Goal: Task Accomplishment & Management: Use online tool/utility

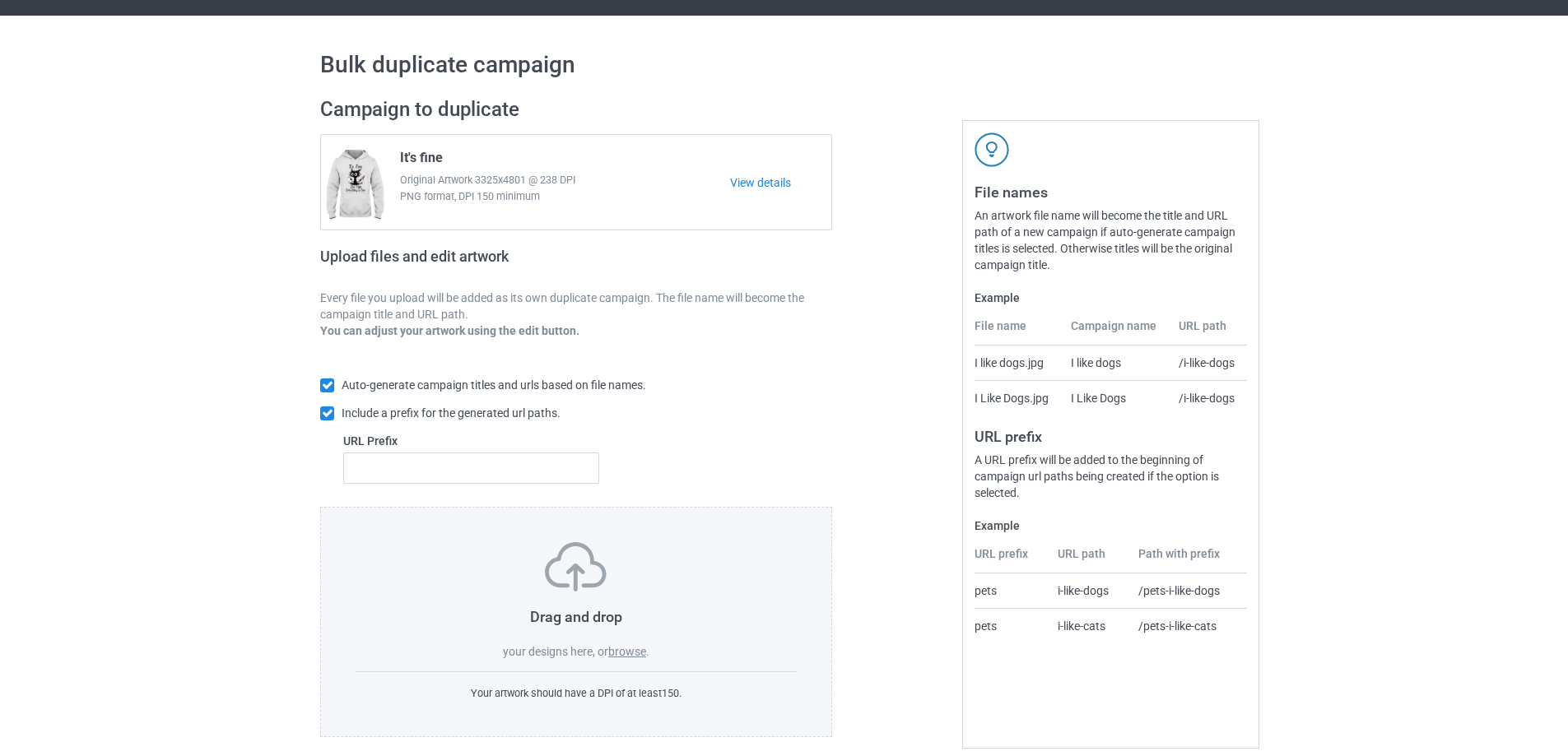
scroll to position [45, 0]
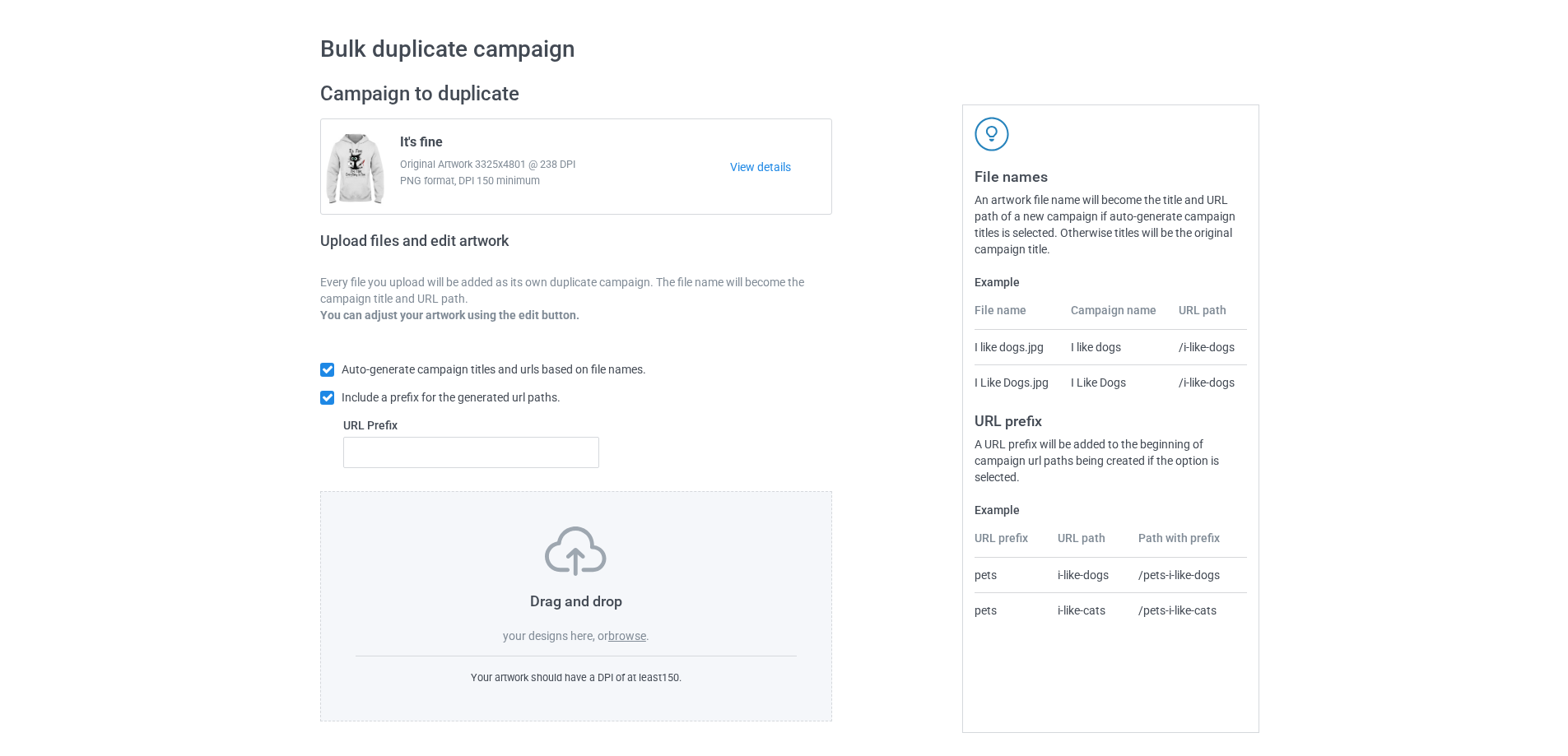
click at [635, 631] on label "browse" at bounding box center [627, 635] width 38 height 13
click at [0, 0] on input "browse" at bounding box center [0, 0] width 0 height 0
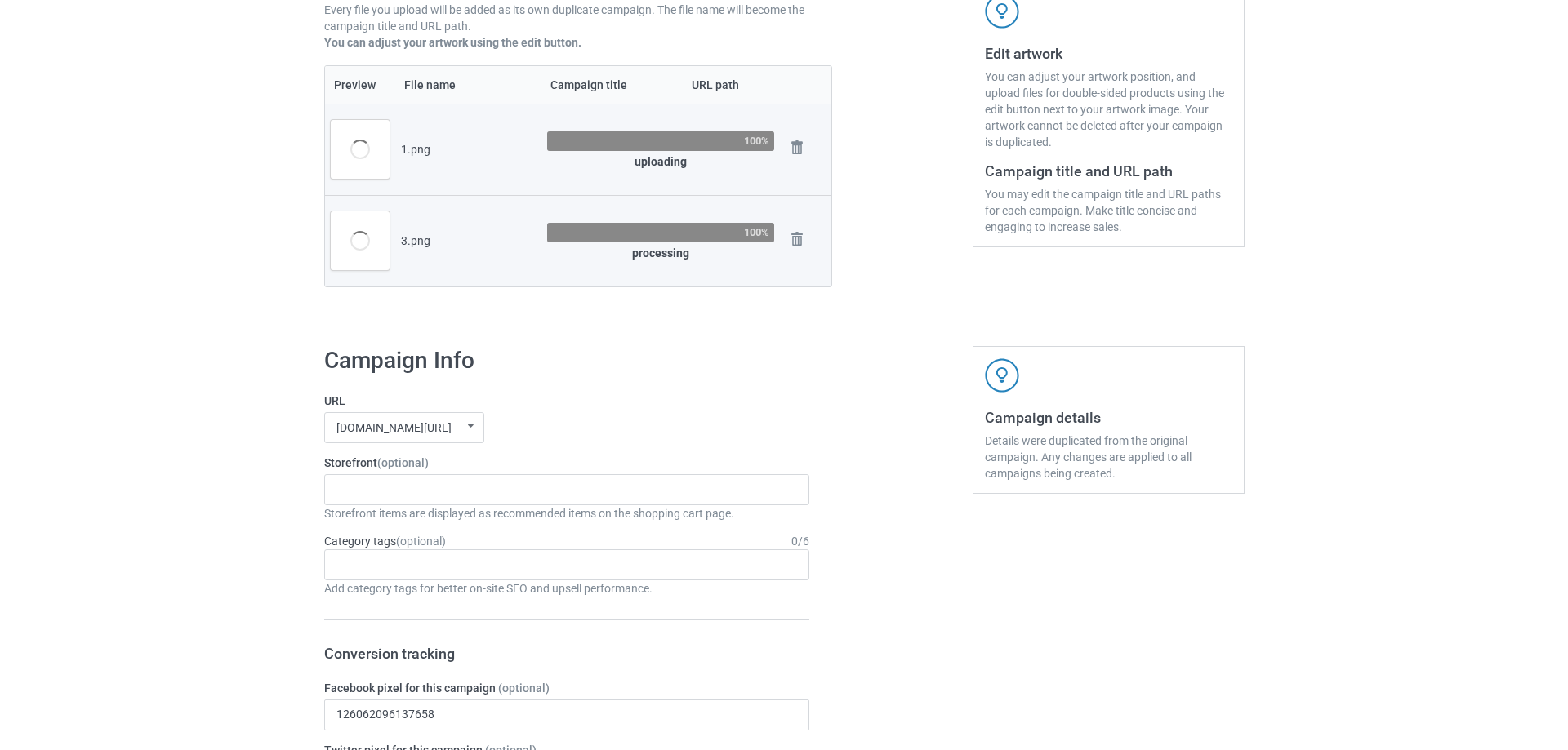
scroll to position [208, 0]
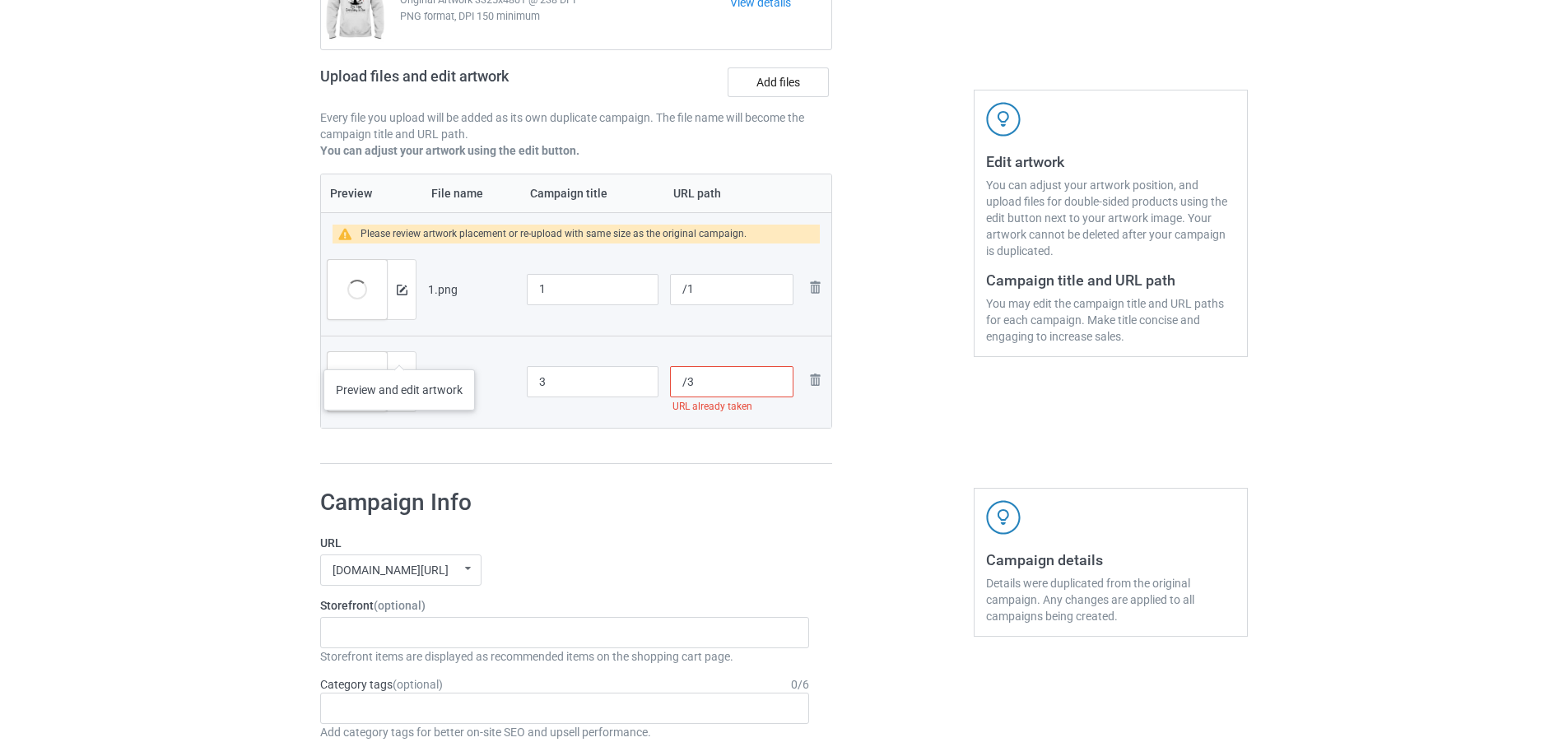
click at [399, 353] on div at bounding box center [400, 381] width 29 height 59
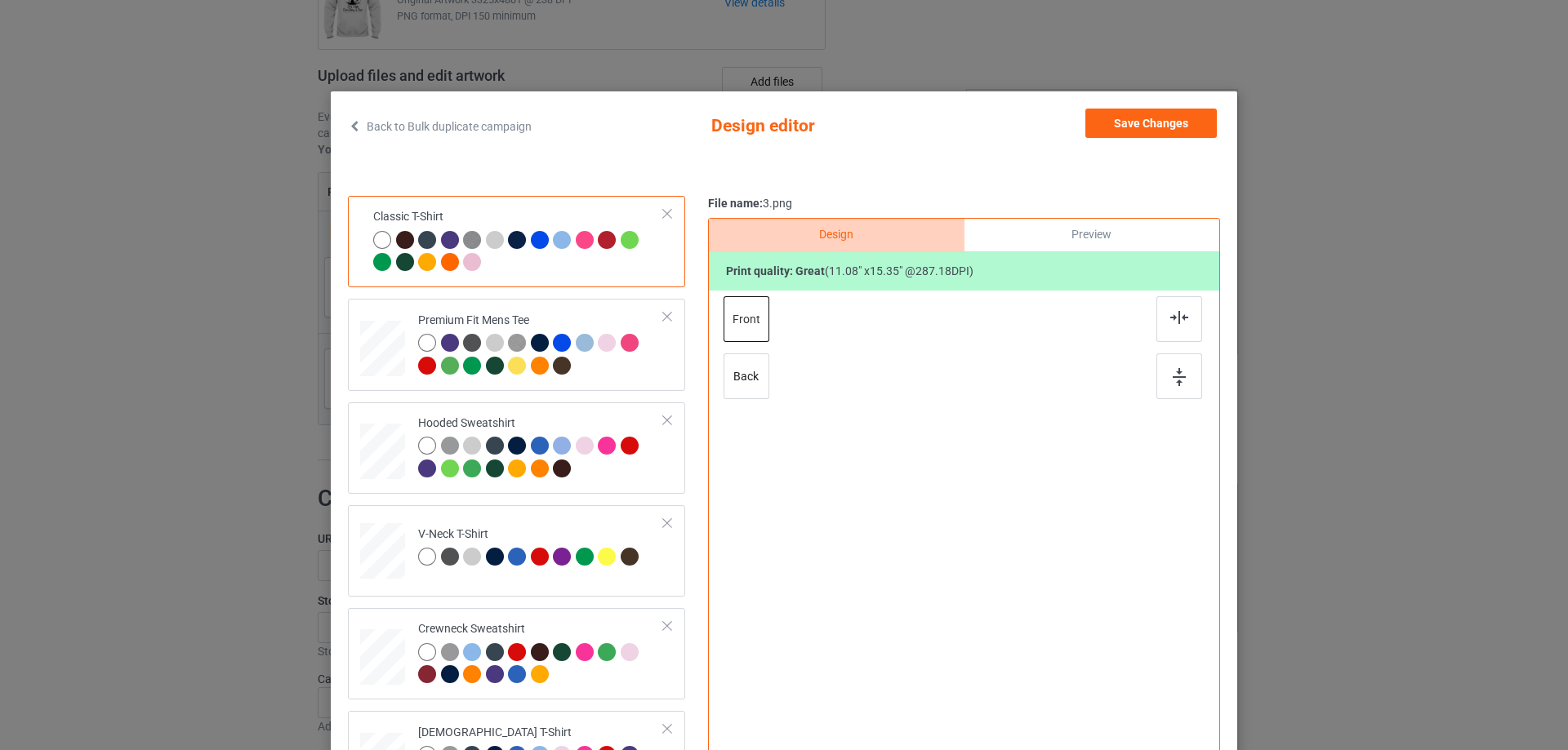
click at [152, 159] on div "Back to Bulk duplicate campaign Design editor Save Changes Classic T-Shirt Prem…" at bounding box center [784, 375] width 1568 height 750
click at [353, 135] on link "Back to Bulk duplicate campaign" at bounding box center [440, 126] width 183 height 36
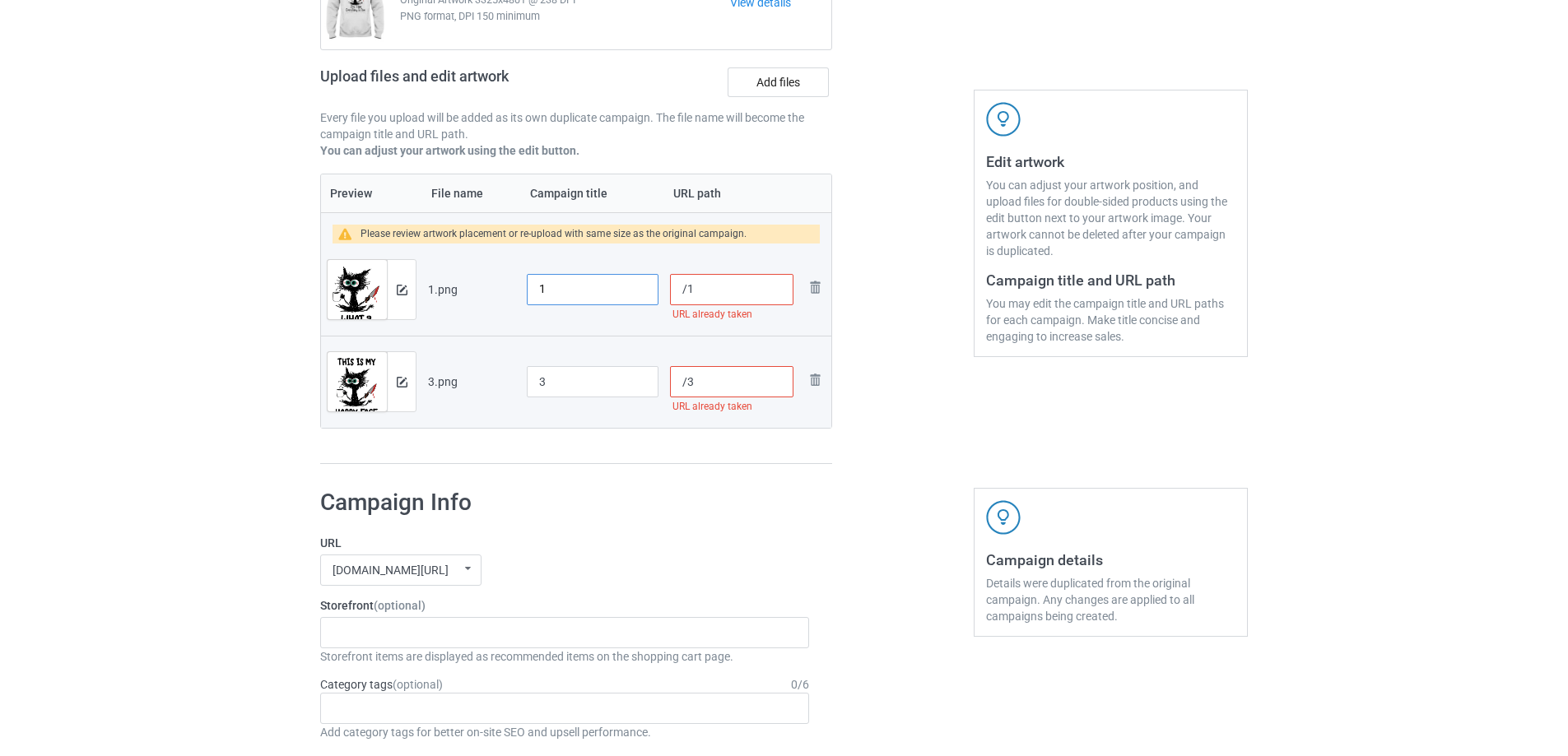
drag, startPoint x: 610, startPoint y: 285, endPoint x: 484, endPoint y: 290, distance: 126.1
click at [484, 290] on tr "Preview and edit artwork 1.png 1 /1 URL already taken Remove file" at bounding box center [576, 290] width 510 height 92
type input "What"
click at [723, 281] on input "/1" at bounding box center [731, 290] width 124 height 31
paste input "what"
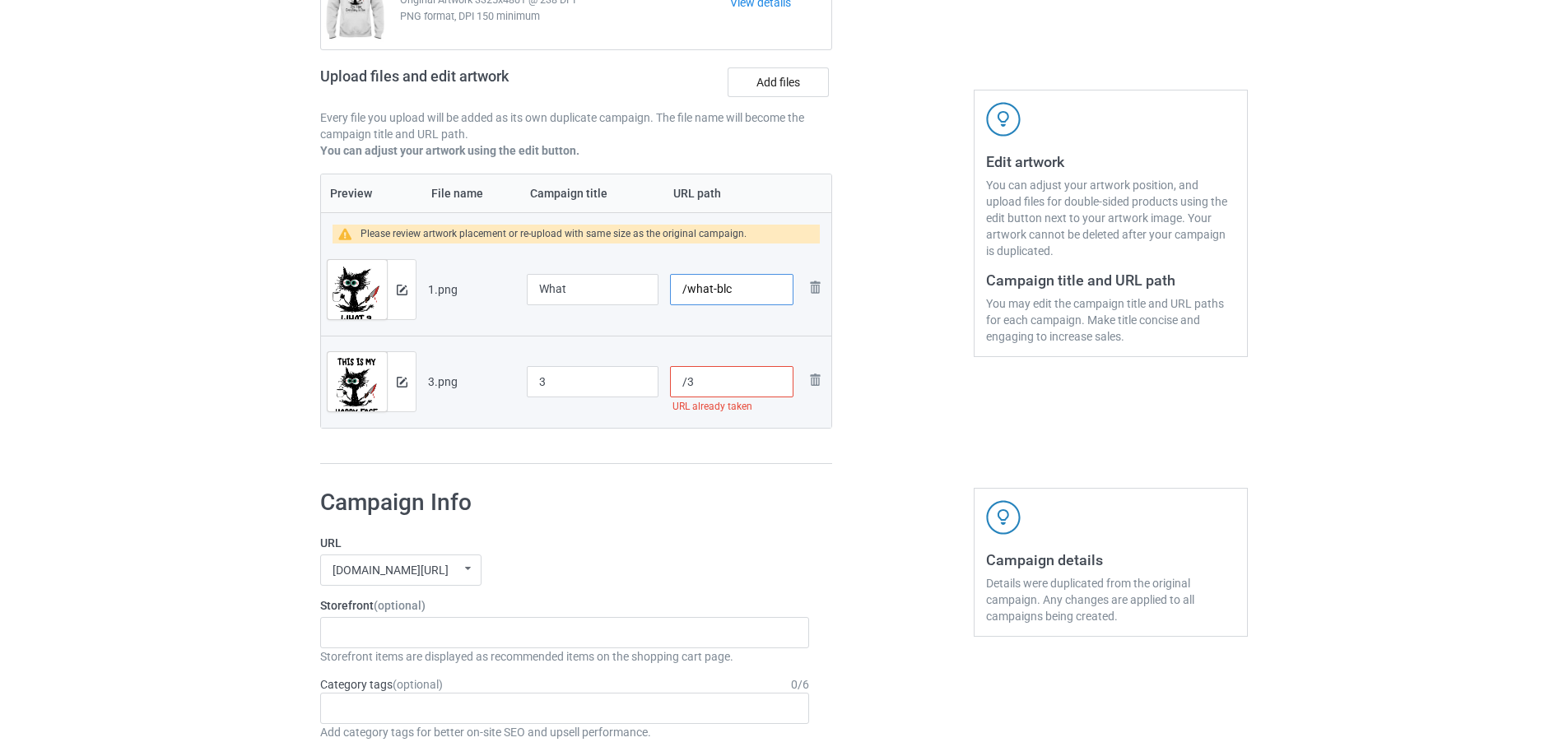
type input "/what-blc"
drag, startPoint x: 565, startPoint y: 381, endPoint x: 509, endPoint y: 386, distance: 56.2
click at [509, 386] on tr "Preview and edit artwork 3.png 3 /3 URL already taken Remove file" at bounding box center [576, 382] width 510 height 92
type input "happy face"
click at [710, 383] on input "/3" at bounding box center [731, 382] width 124 height 31
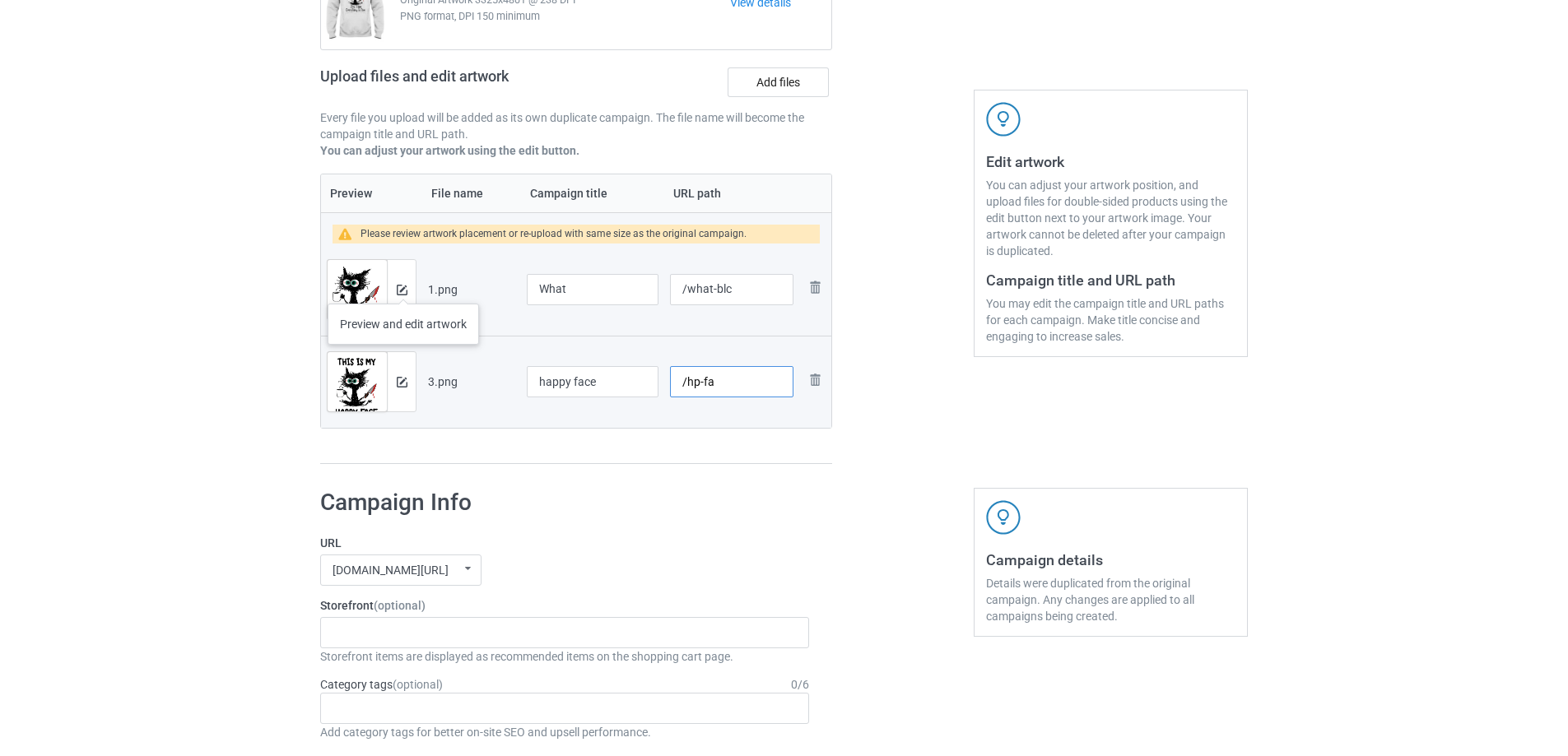
type input "/hp-fa"
click at [403, 288] on img at bounding box center [402, 290] width 11 height 11
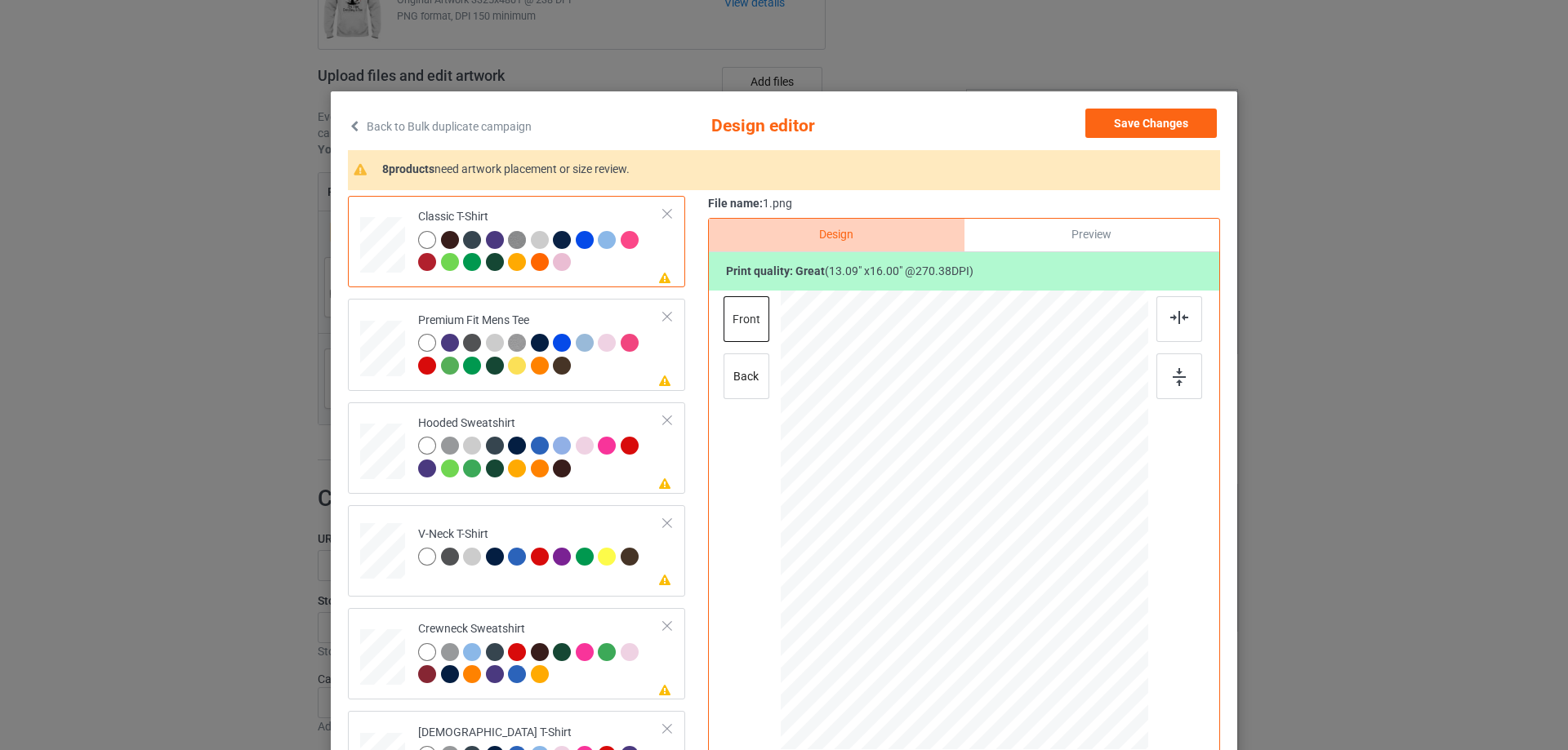
scroll to position [177, 0]
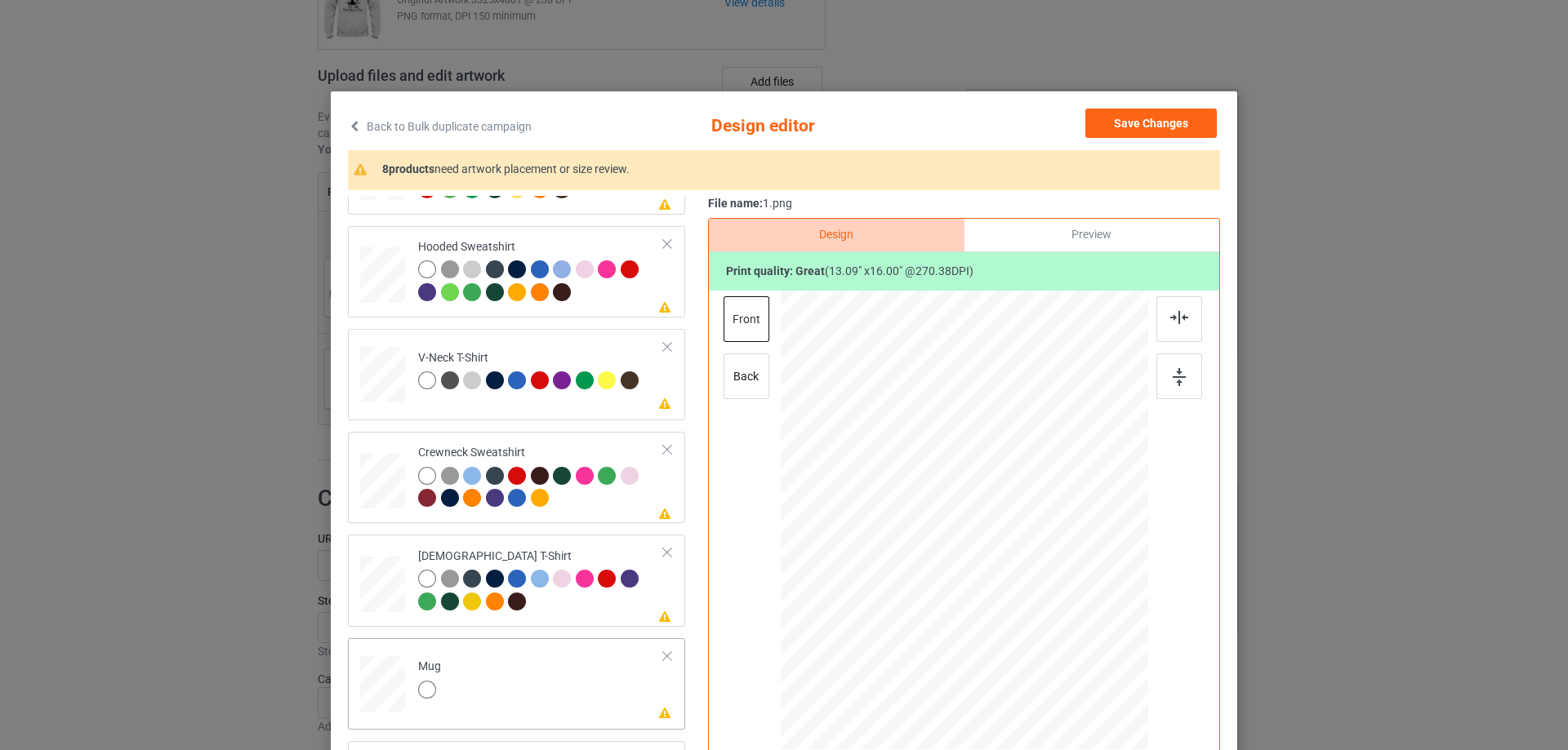
click at [495, 680] on td "Please review artwork placement Mug" at bounding box center [541, 681] width 263 height 72
click at [960, 500] on div at bounding box center [965, 520] width 221 height 269
drag, startPoint x: 1065, startPoint y: 652, endPoint x: 1029, endPoint y: 567, distance: 92.3
click at [1029, 567] on div at bounding box center [964, 520] width 368 height 153
drag, startPoint x: 960, startPoint y: 548, endPoint x: 1063, endPoint y: 545, distance: 103.0
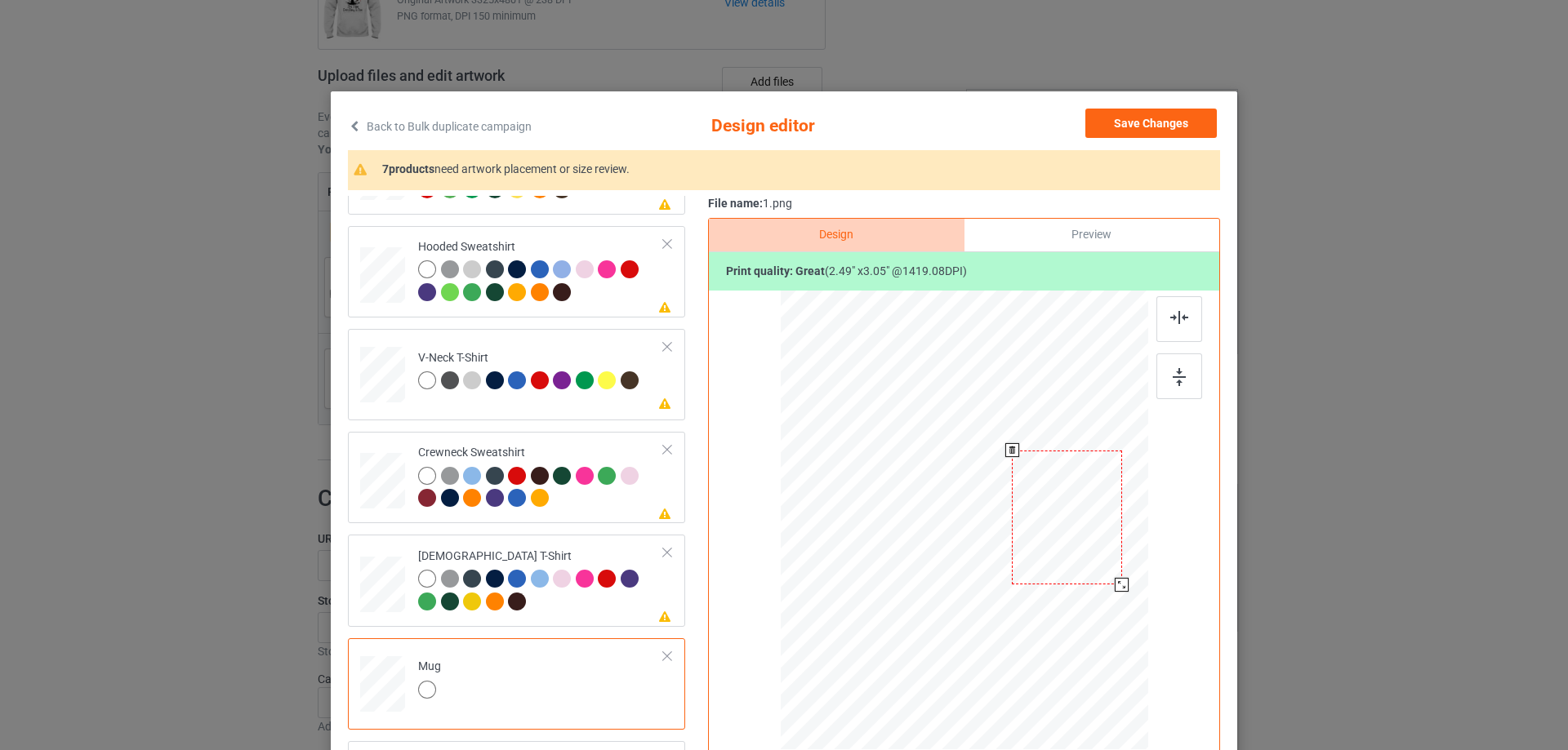
click at [1063, 545] on div at bounding box center [1066, 517] width 109 height 134
click at [1055, 537] on div at bounding box center [1065, 517] width 109 height 134
click at [1176, 374] on img at bounding box center [1179, 377] width 13 height 18
click at [1168, 127] on button "Save Changes" at bounding box center [1151, 123] width 132 height 29
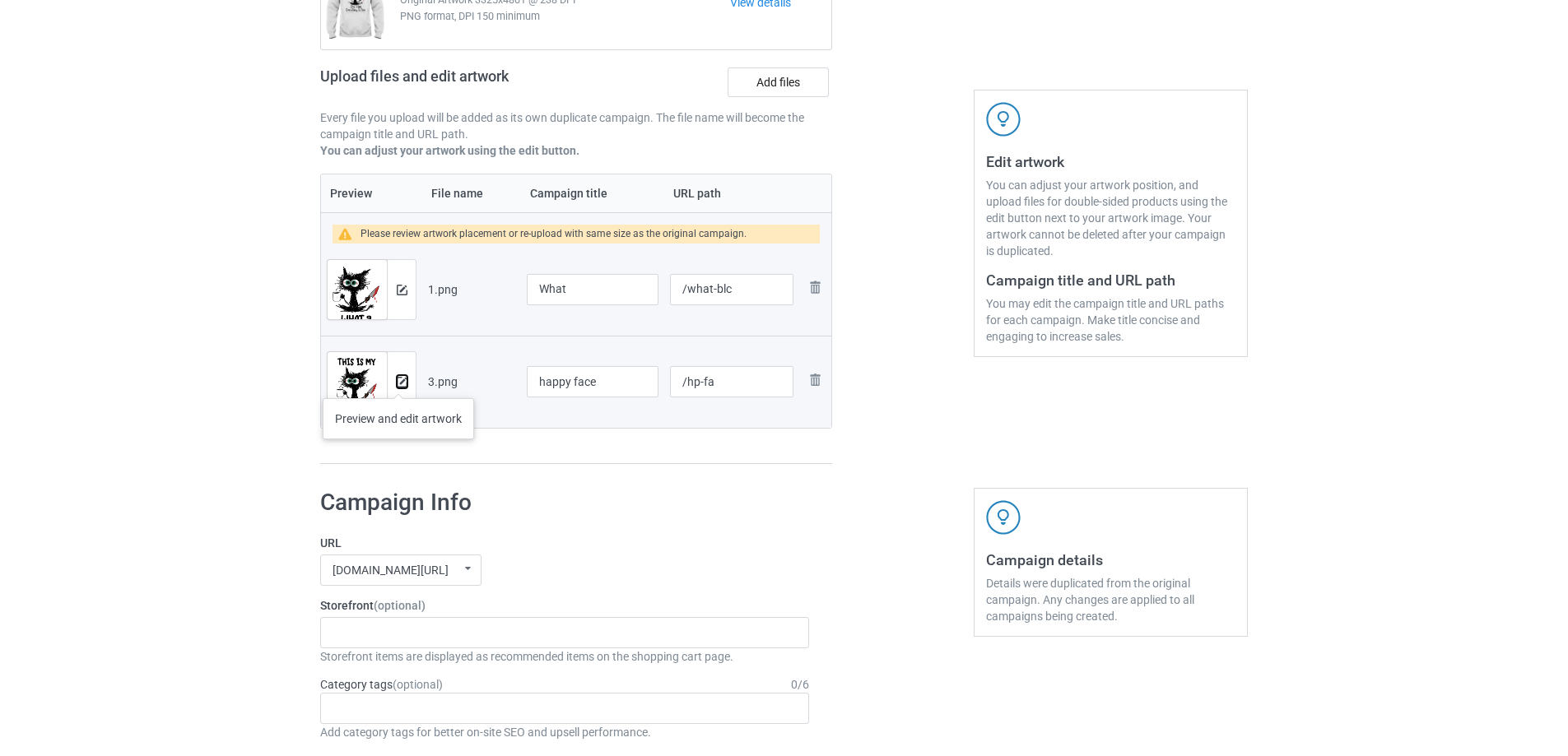
click at [398, 381] on img at bounding box center [402, 381] width 11 height 11
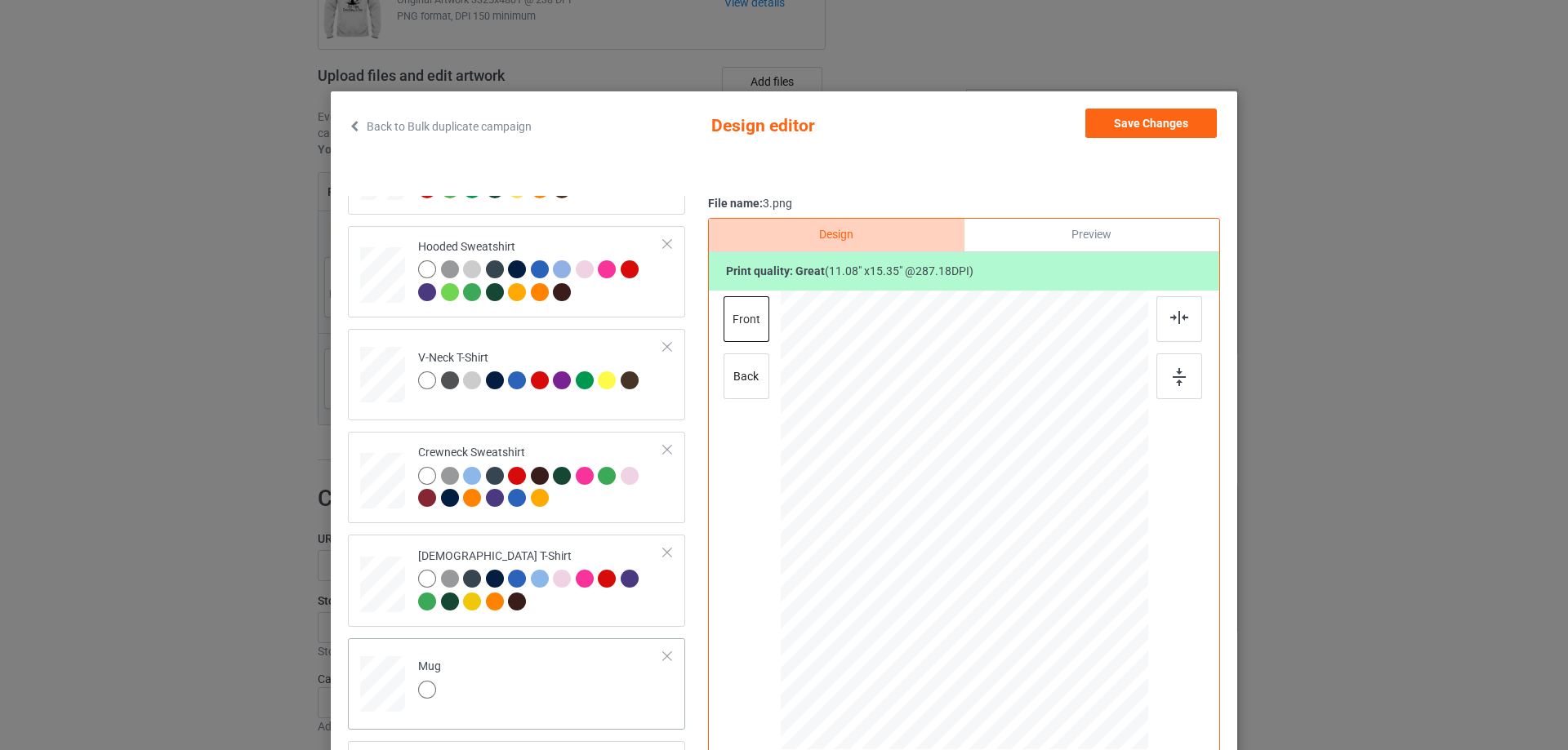
click at [531, 641] on div "Mug" at bounding box center [517, 685] width 338 height 92
click at [534, 674] on td "Mug" at bounding box center [541, 681] width 263 height 72
click at [1189, 115] on button "Save Changes" at bounding box center [1151, 123] width 132 height 29
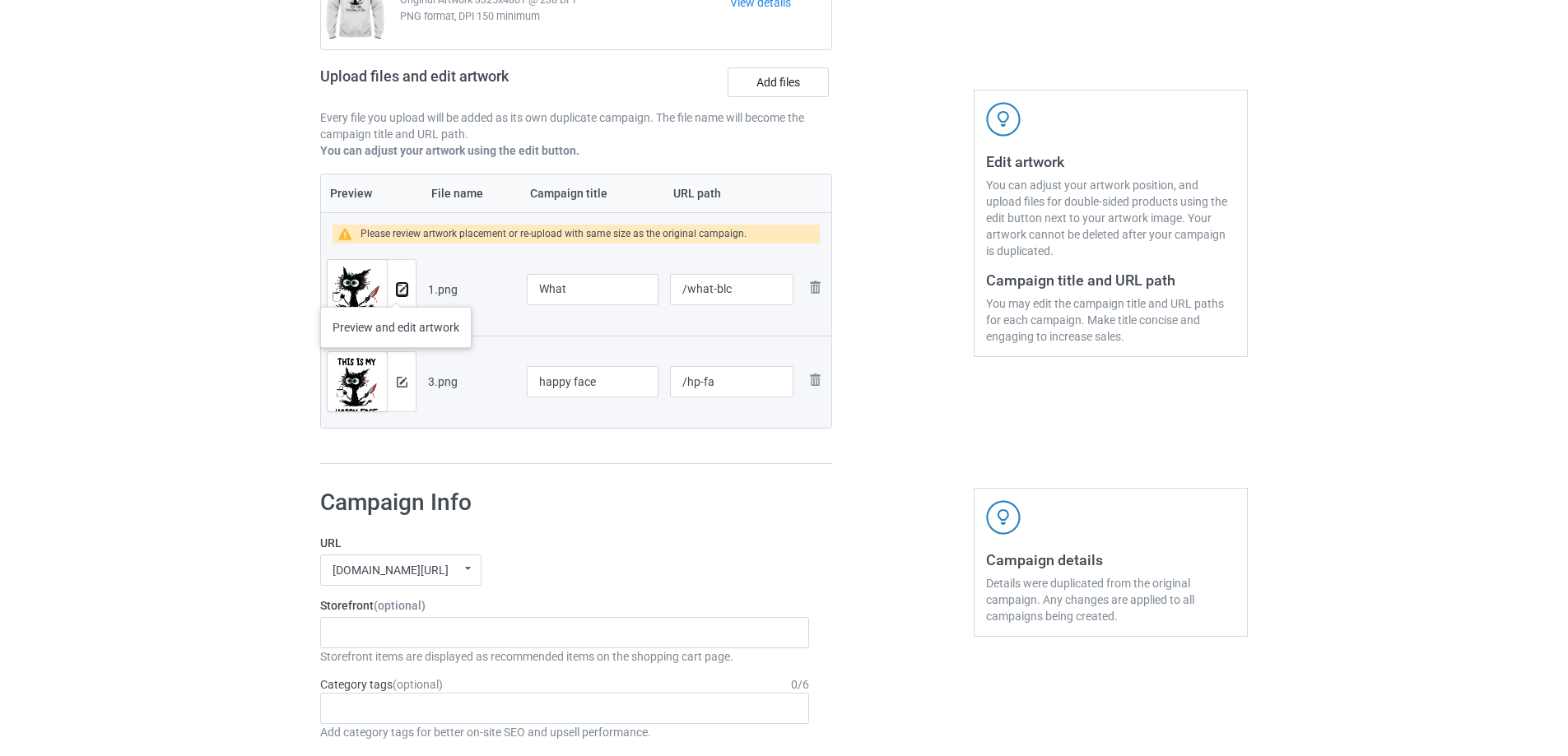
click at [397, 291] on img at bounding box center [402, 290] width 11 height 11
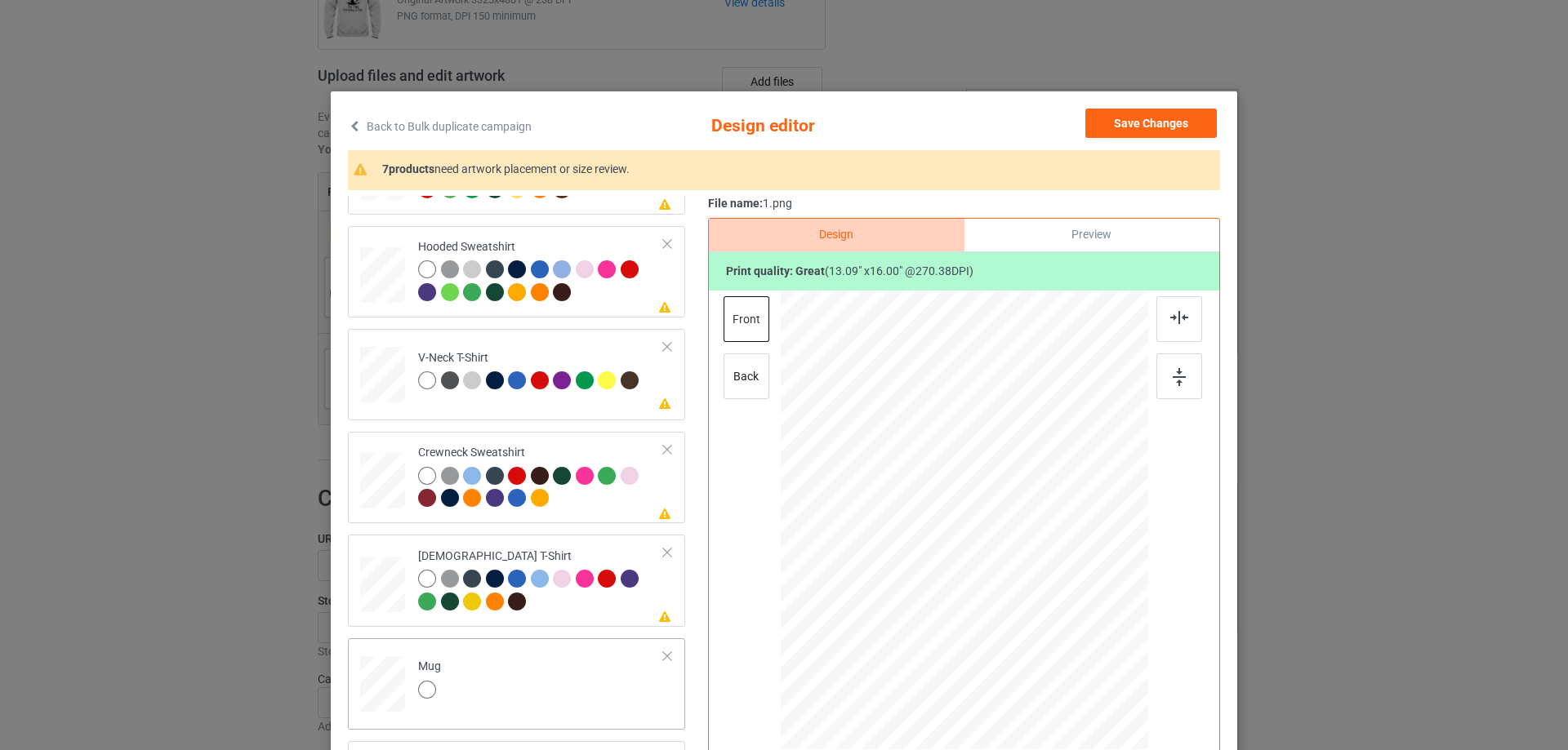
click at [558, 673] on td "Mug" at bounding box center [541, 681] width 263 height 72
click at [1142, 118] on button "Save Changes" at bounding box center [1151, 123] width 132 height 29
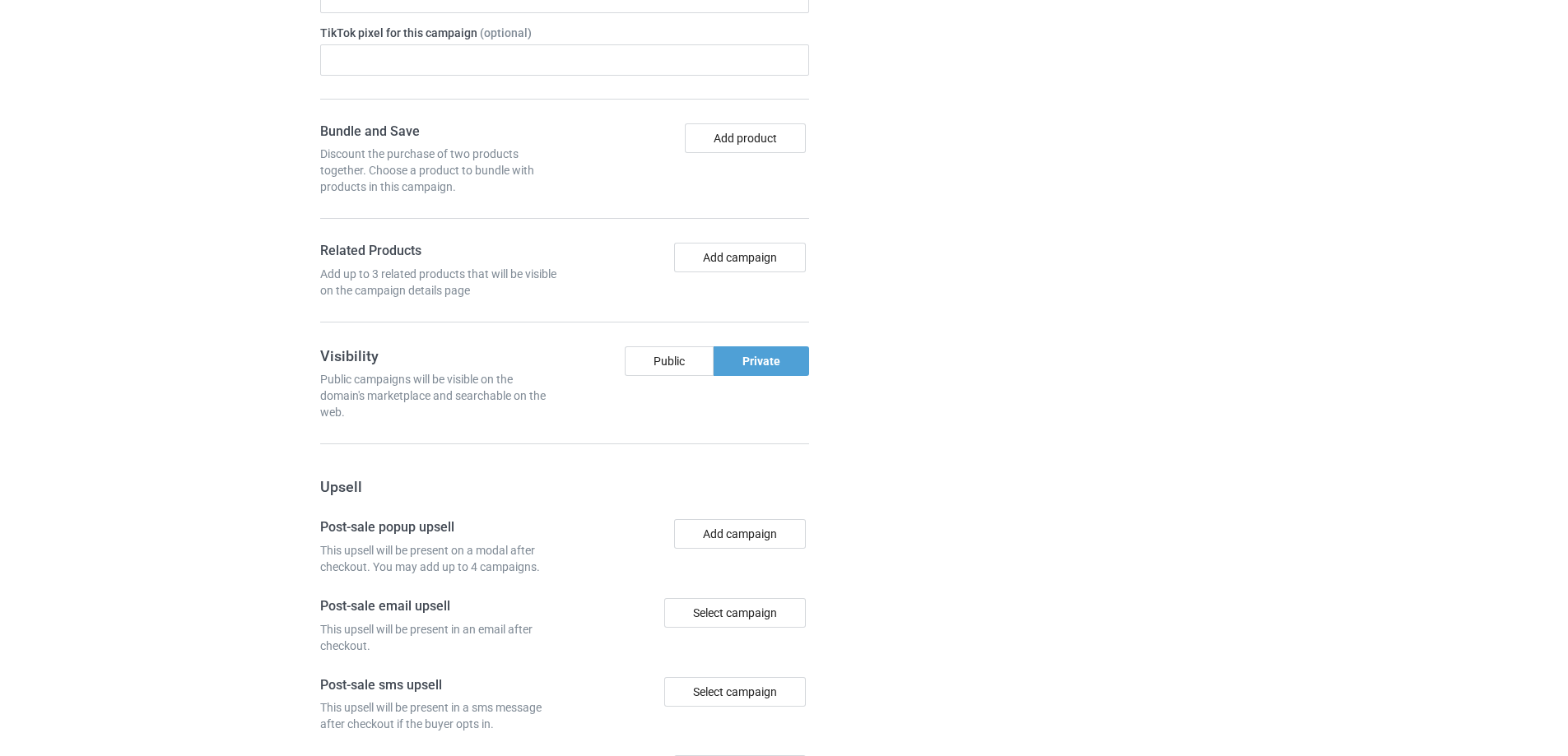
scroll to position [1463, 0]
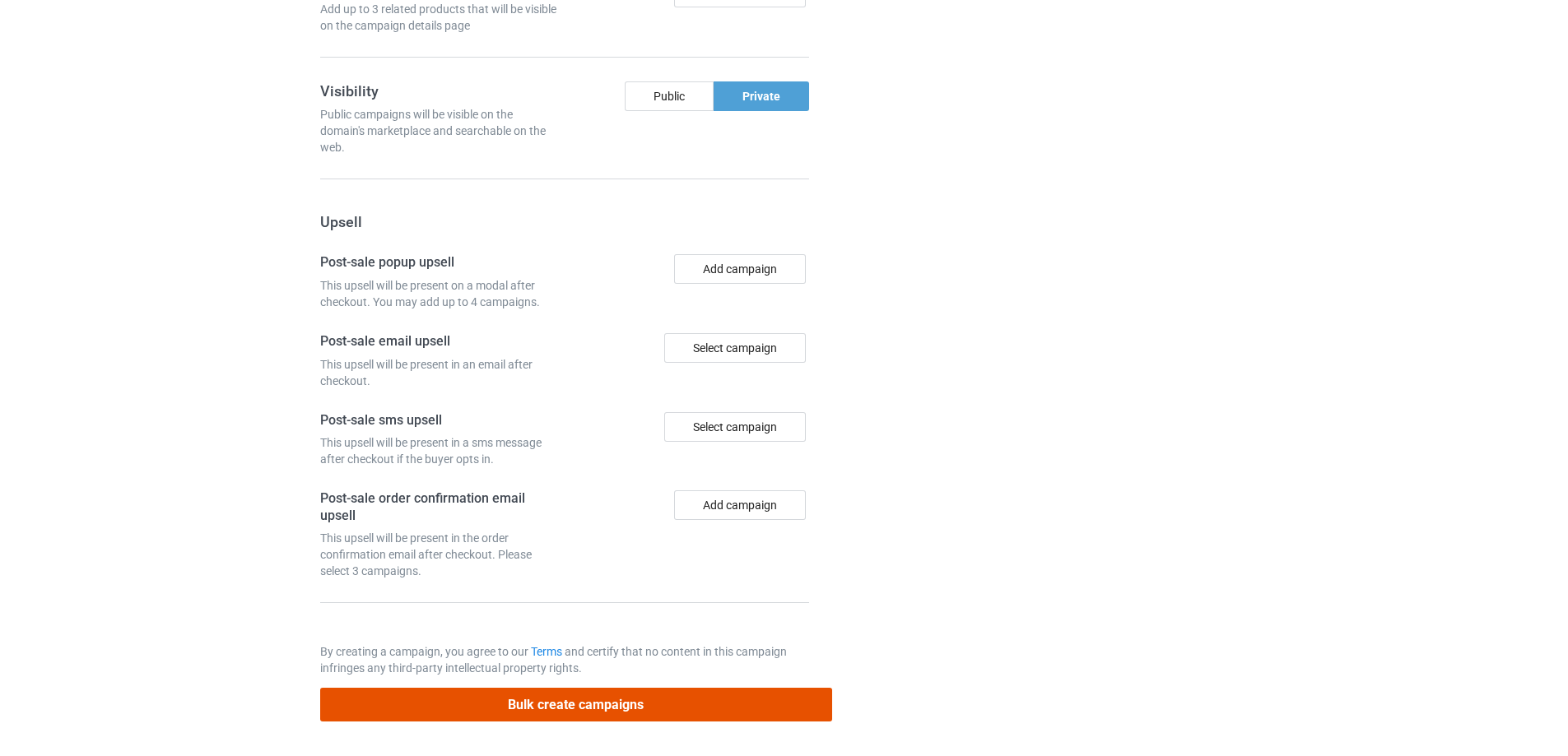
click at [731, 705] on button "Bulk create campaigns" at bounding box center [576, 705] width 512 height 33
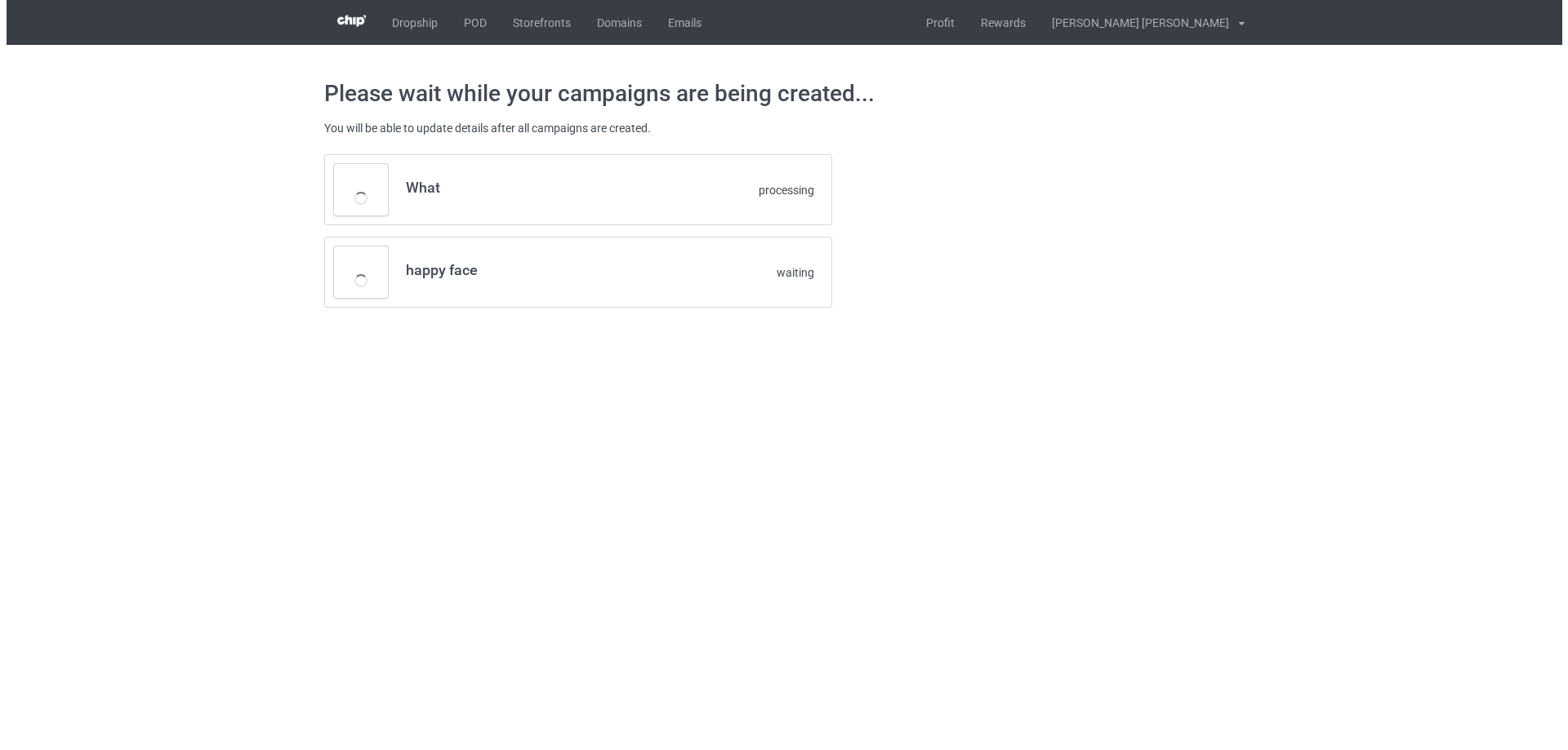
scroll to position [0, 0]
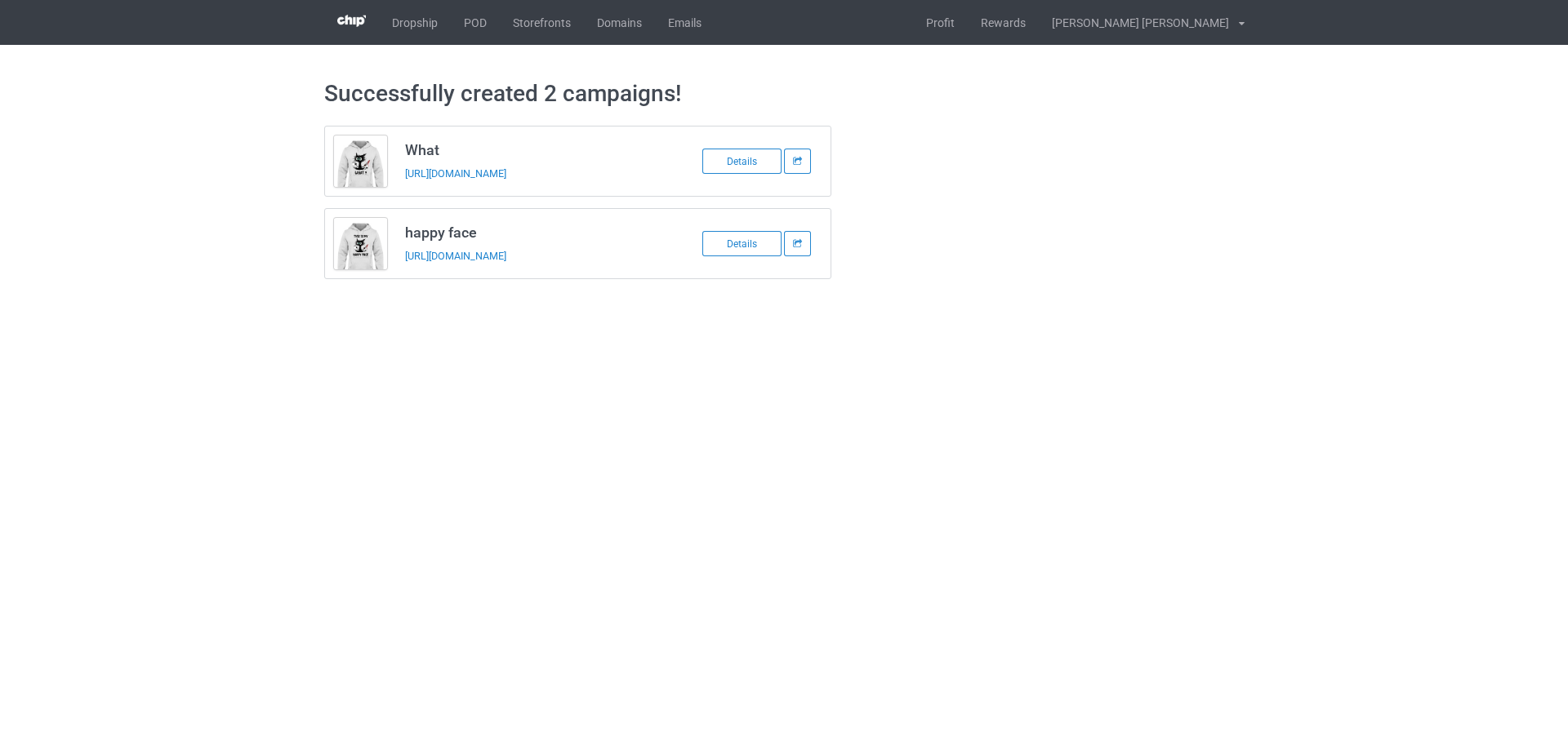
drag, startPoint x: 612, startPoint y: 174, endPoint x: 404, endPoint y: 174, distance: 208.0
click at [404, 174] on td "What [URL][DOMAIN_NAME]" at bounding box center [534, 161] width 276 height 69
copy link "[URL][DOMAIN_NAME]"
drag, startPoint x: 596, startPoint y: 252, endPoint x: 401, endPoint y: 256, distance: 195.0
click at [401, 256] on td "happy face [URL][DOMAIN_NAME]" at bounding box center [534, 243] width 276 height 69
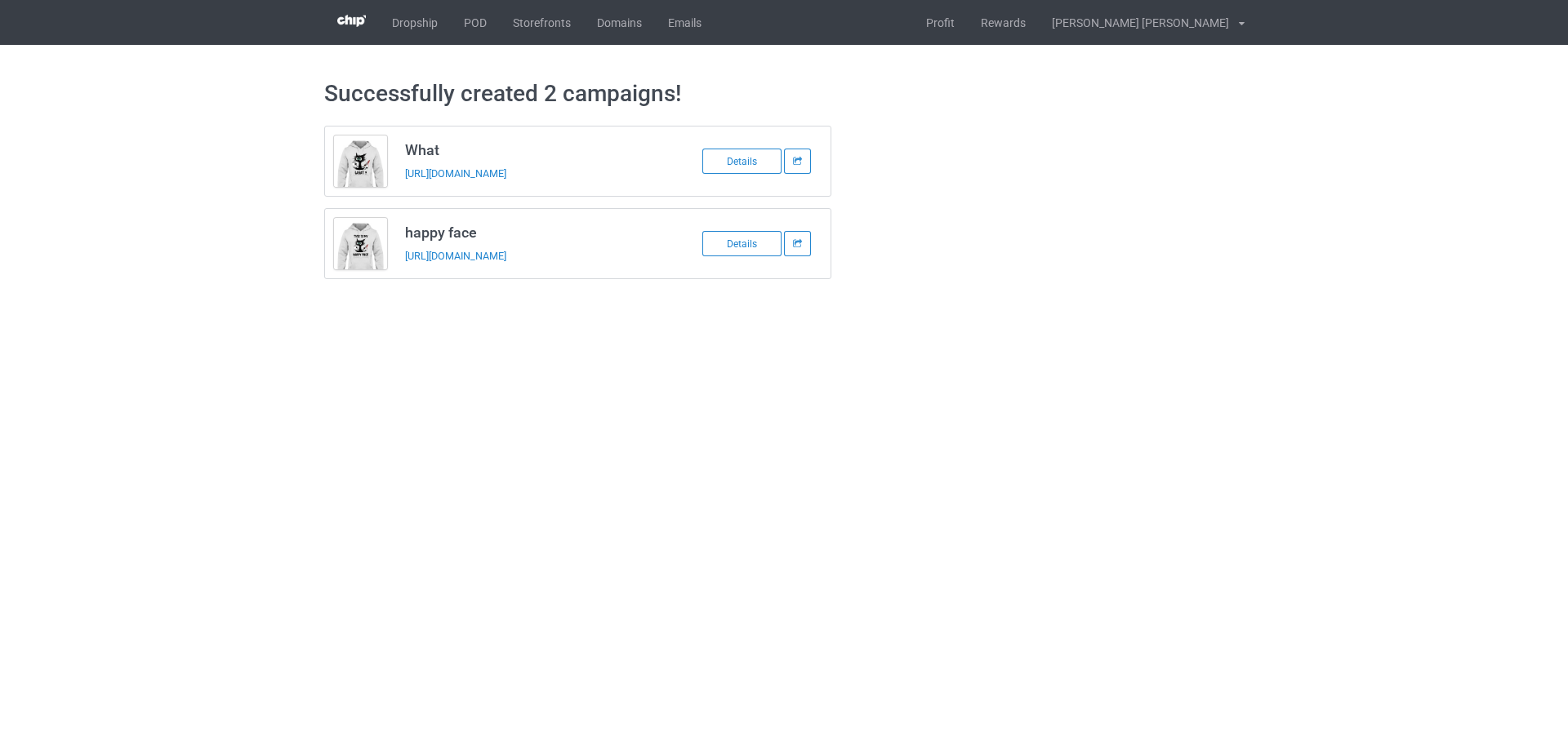
copy link "[URL][DOMAIN_NAME]"
